Goal: Entertainment & Leisure: Consume media (video, audio)

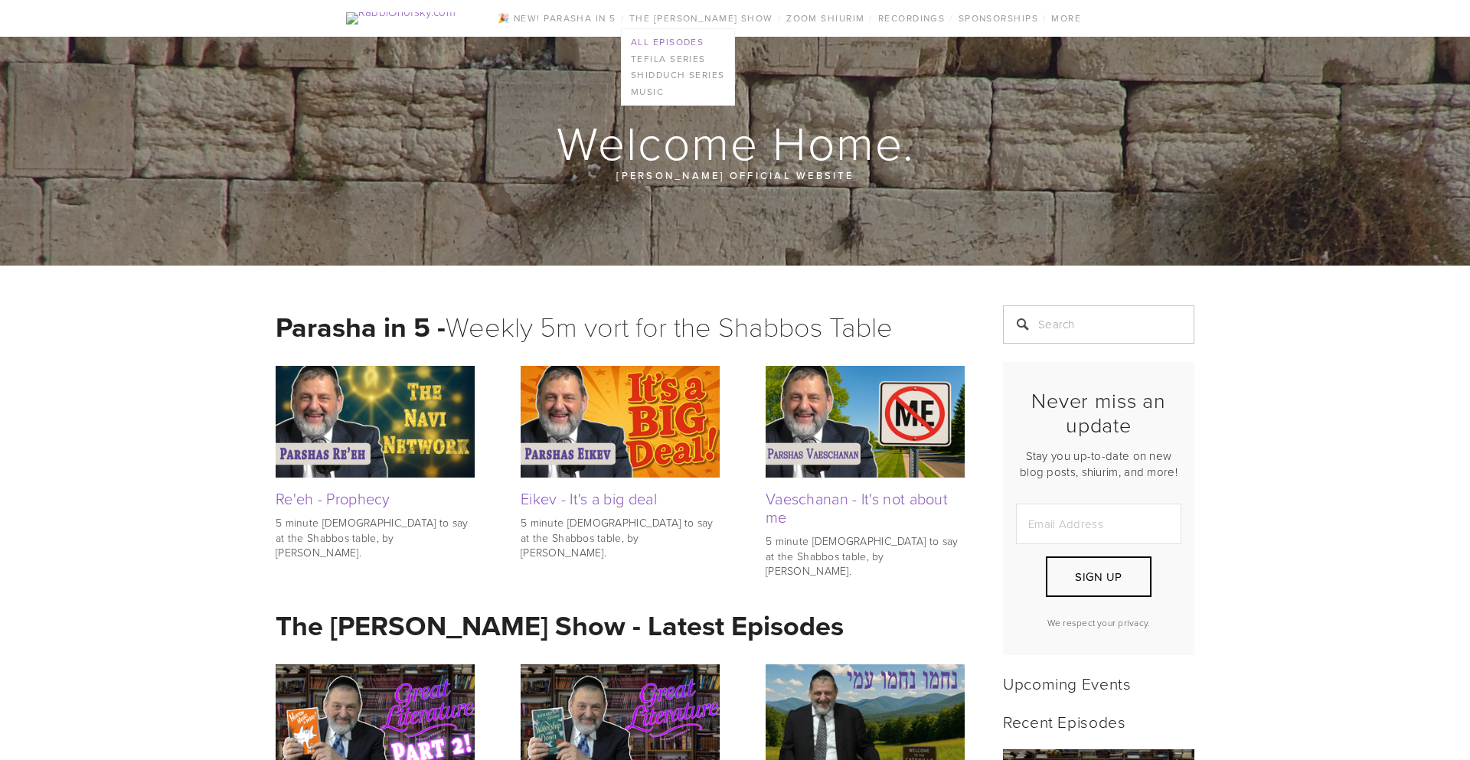
click at [711, 51] on link "All Episodes" at bounding box center [678, 42] width 113 height 17
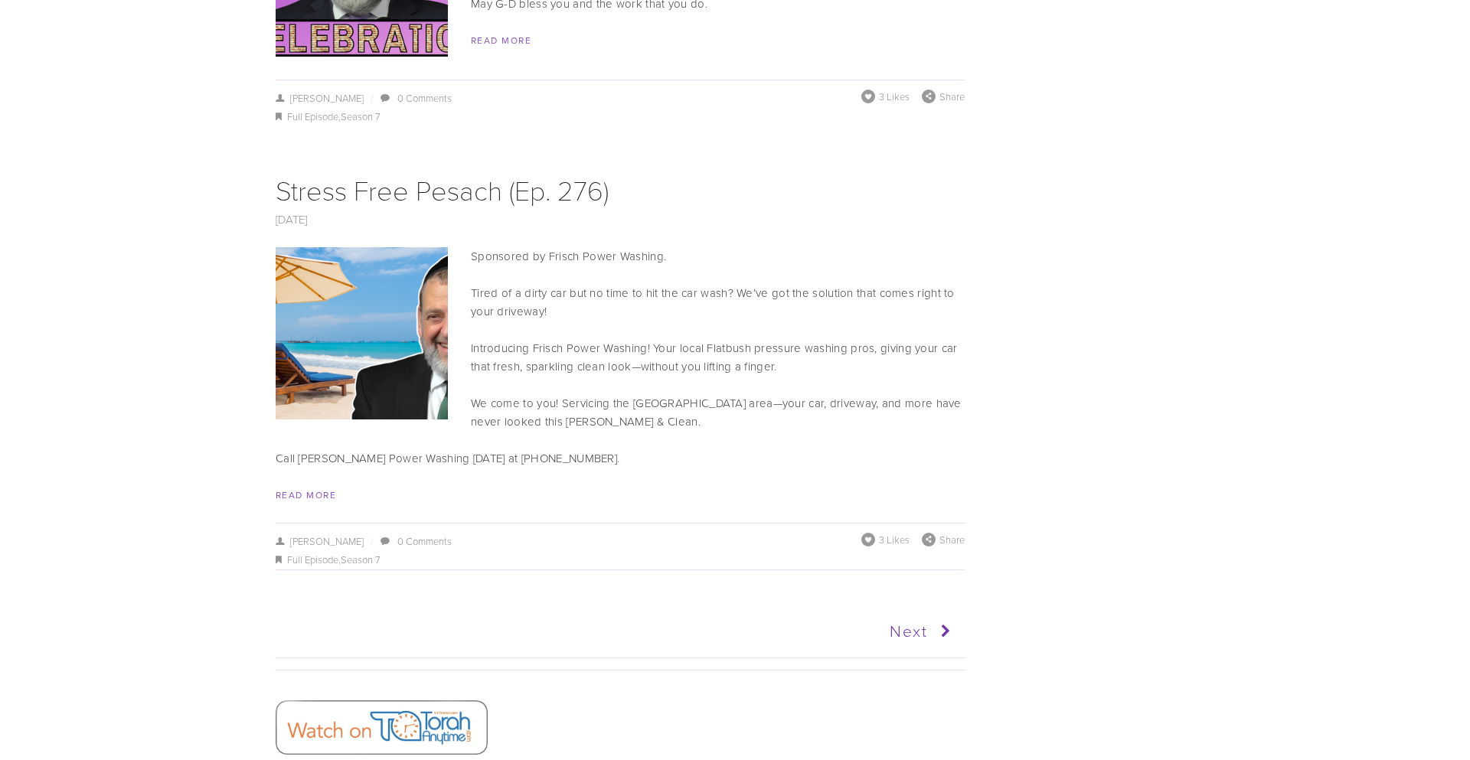
scroll to position [7692, 0]
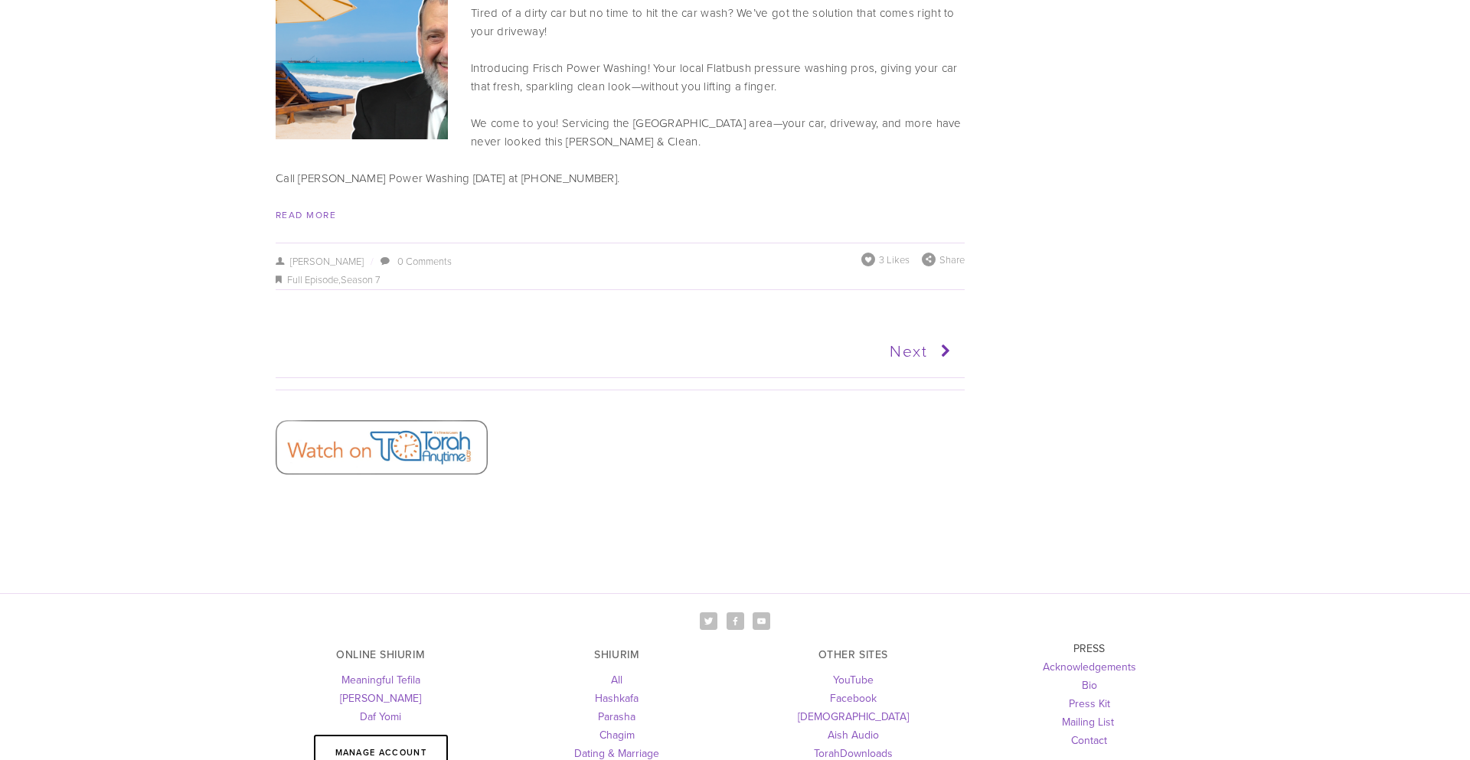
click at [373, 420] on img at bounding box center [382, 447] width 212 height 54
